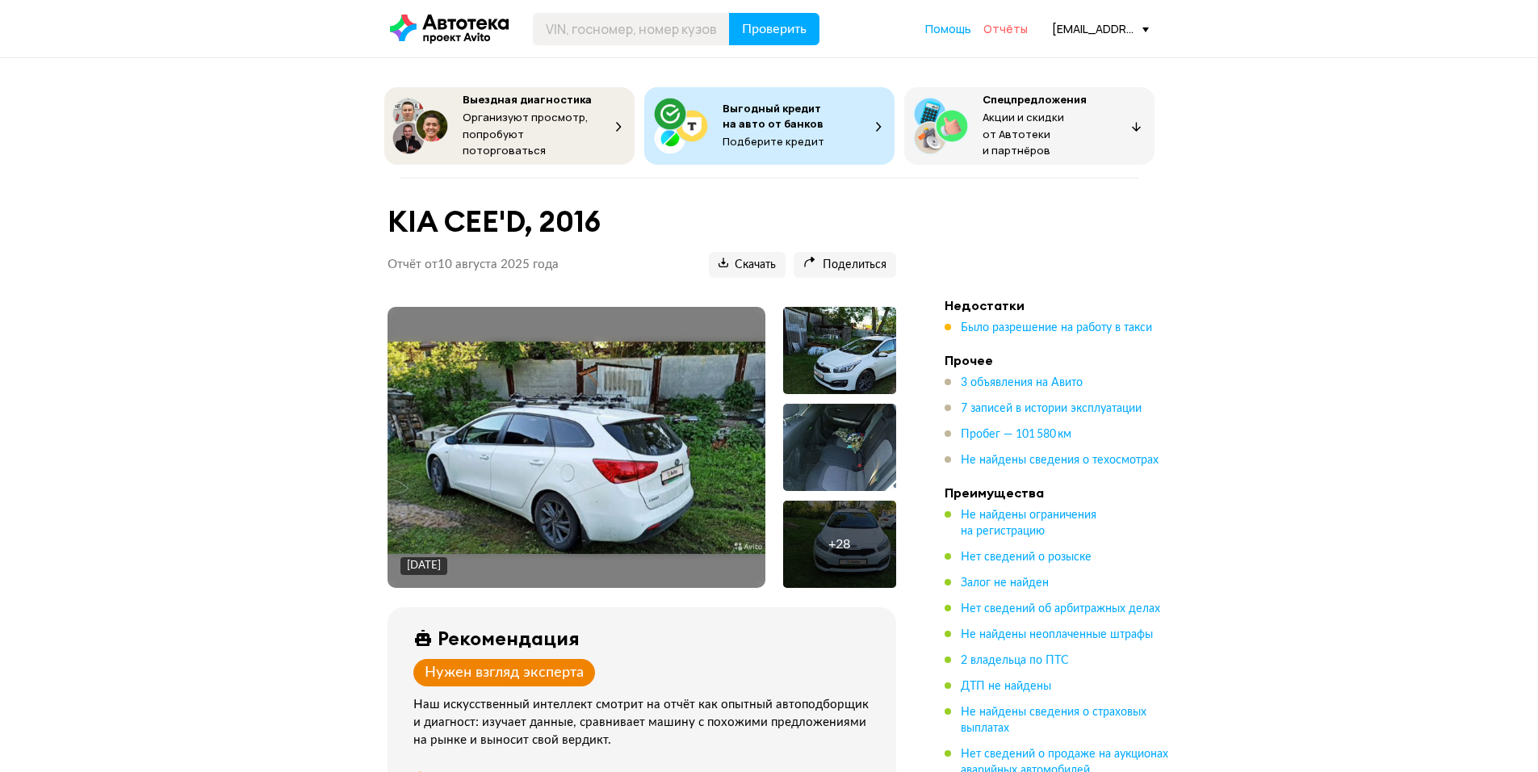
click at [1010, 34] on span "Отчёты" at bounding box center [1005, 28] width 44 height 15
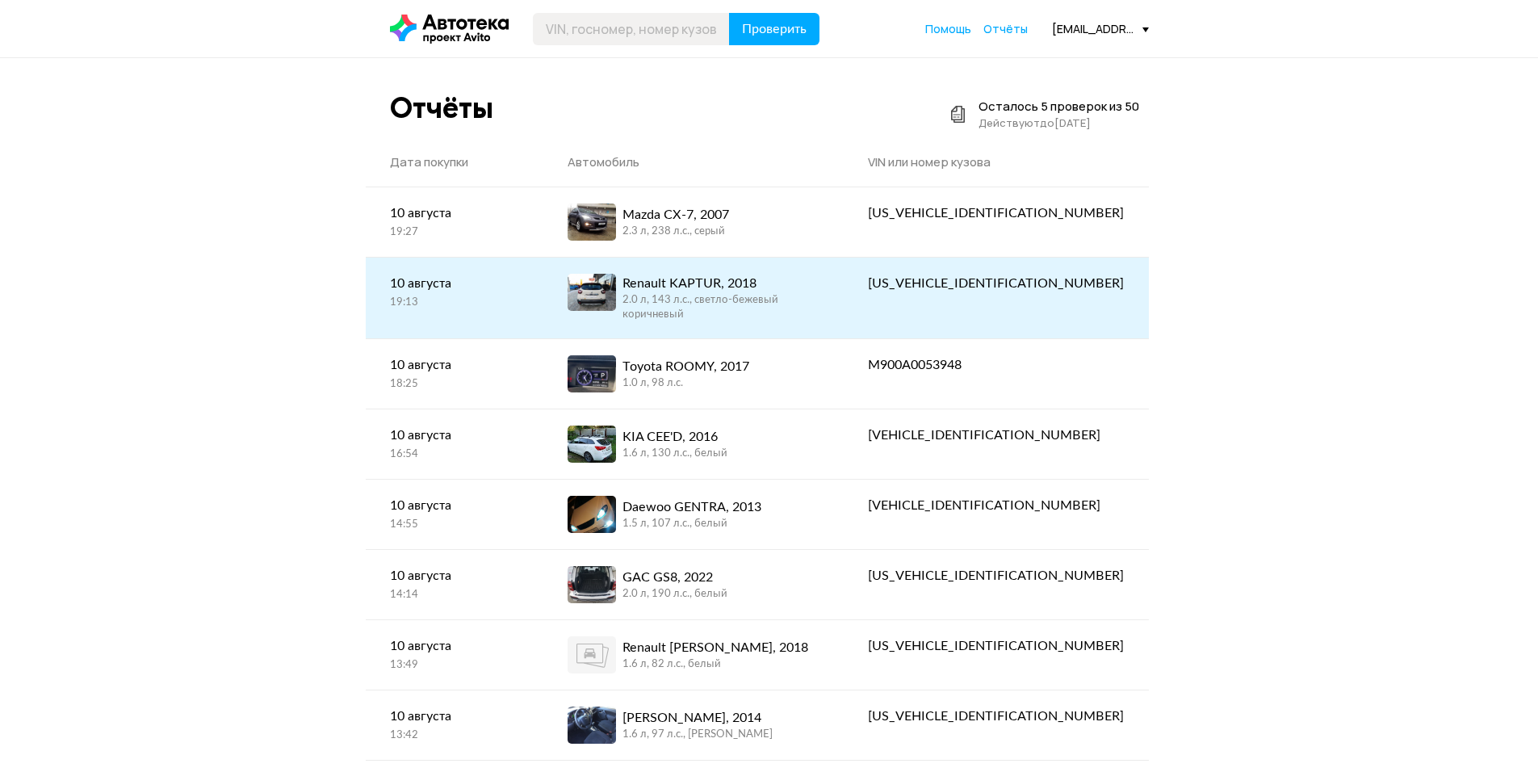
click at [794, 303] on div "2.0 л, 143 л.c., светло-бежевый коричневый" at bounding box center [721, 307] width 198 height 29
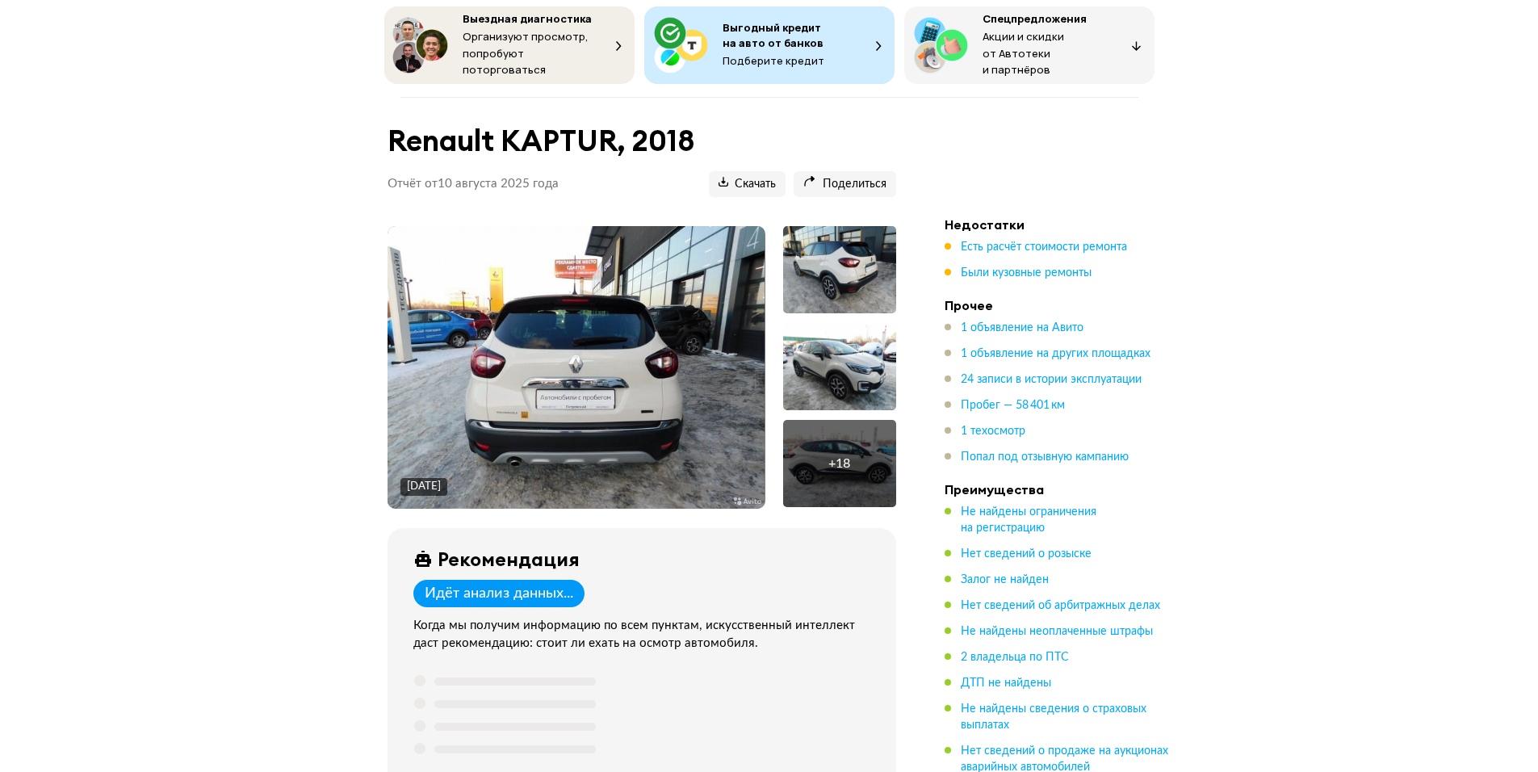
scroll to position [404, 0]
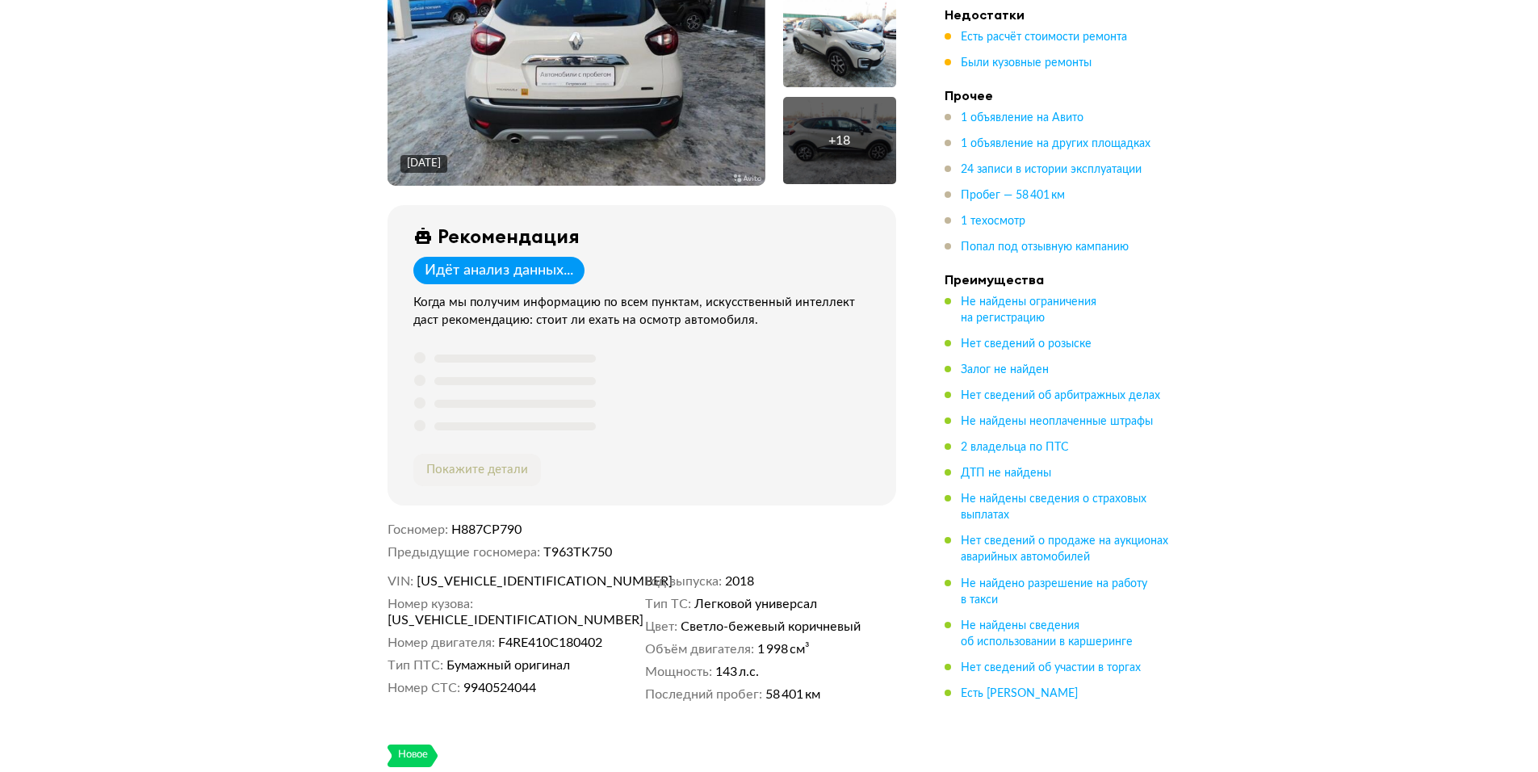
click at [529, 573] on span "[US_VEHICLE_IDENTIFICATION_NUMBER]" at bounding box center [509, 581] width 186 height 16
copy span "[US_VEHICLE_IDENTIFICATION_NUMBER]"
click at [708, 618] on span "Светло-бежевый коричневый" at bounding box center [770, 626] width 180 height 16
drag, startPoint x: 708, startPoint y: 595, endPoint x: 793, endPoint y: 596, distance: 84.8
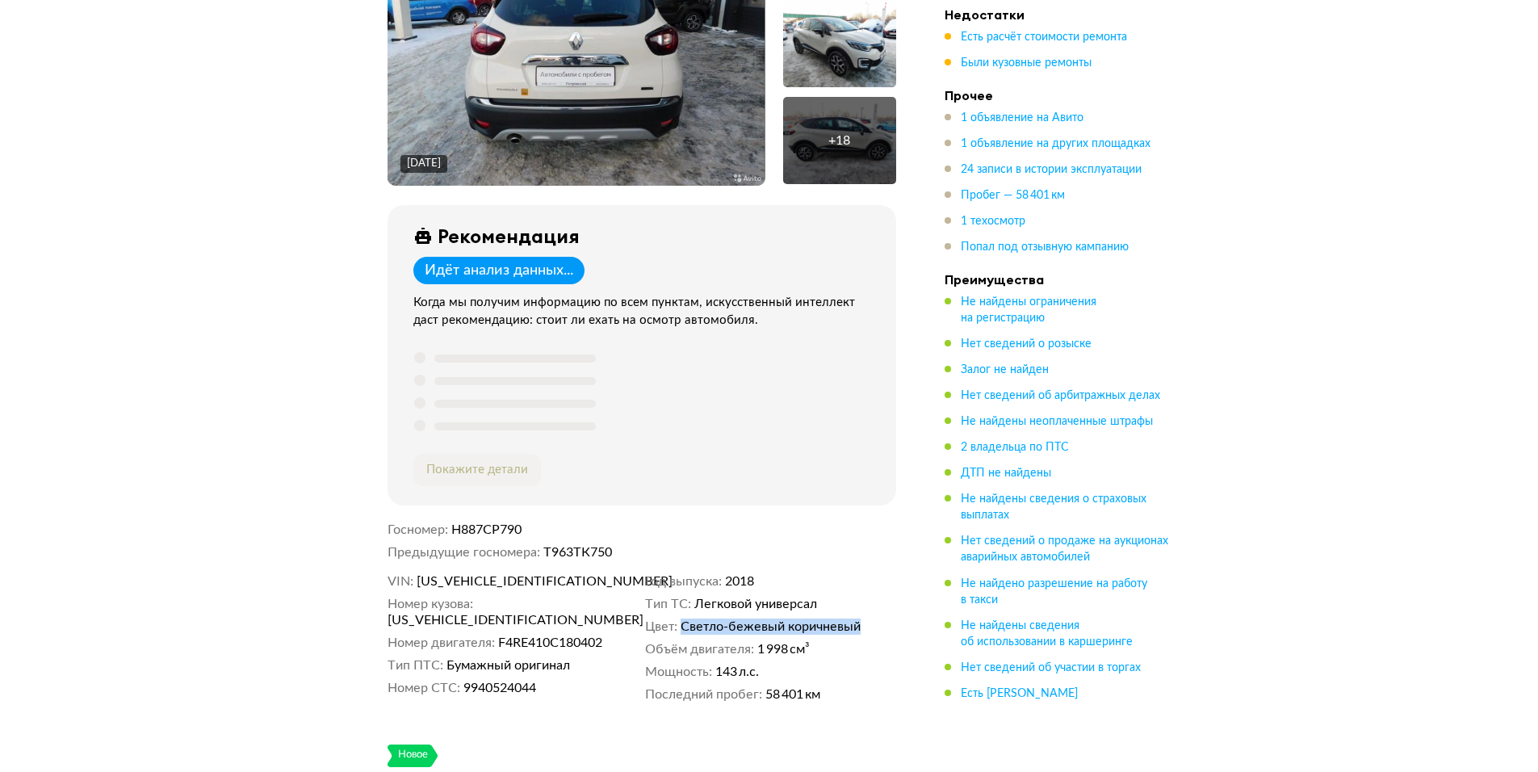
click at [793, 618] on span "Светло-бежевый коричневый" at bounding box center [770, 626] width 180 height 16
copy span "Светло-бежевый коричневый"
